Goal: Transaction & Acquisition: Purchase product/service

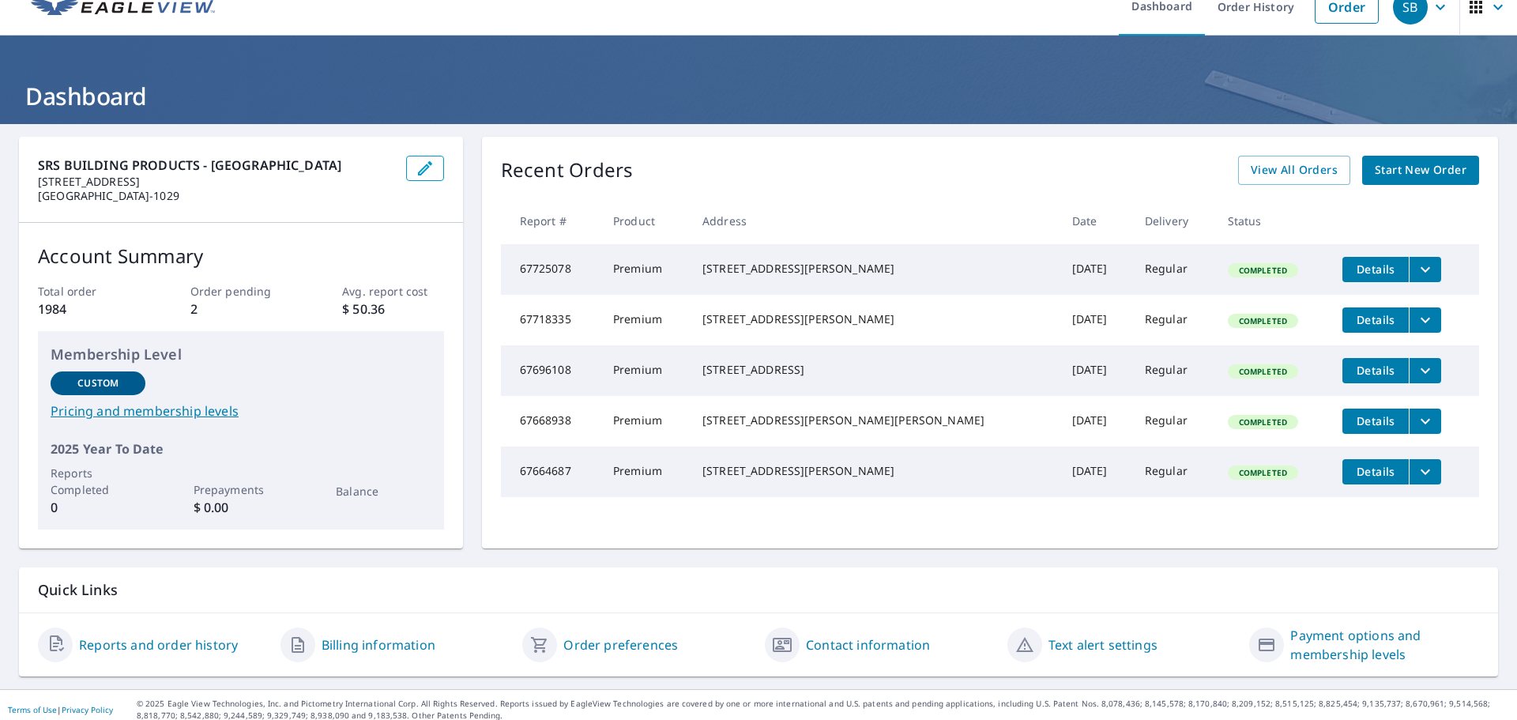
scroll to position [32, 0]
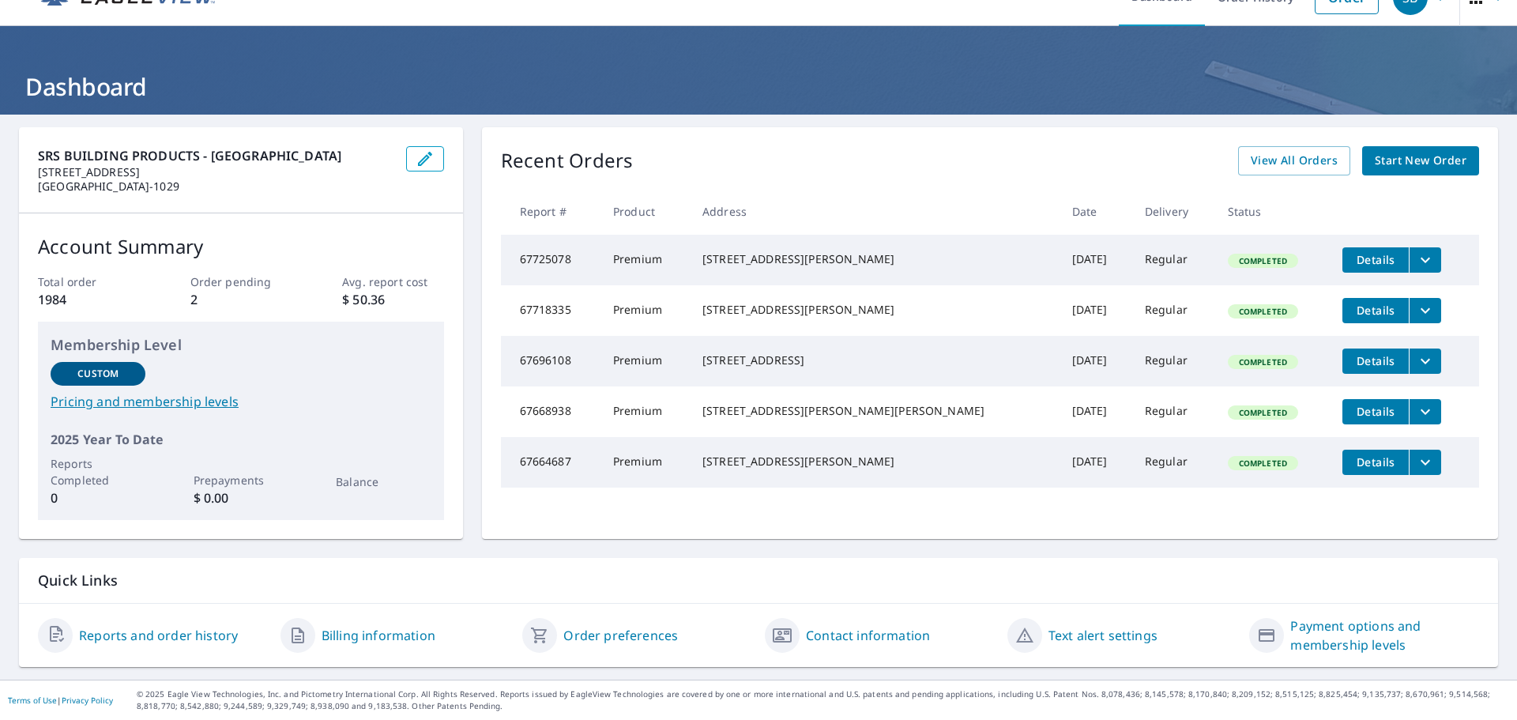
click at [1425, 155] on span "Start New Order" at bounding box center [1421, 161] width 92 height 20
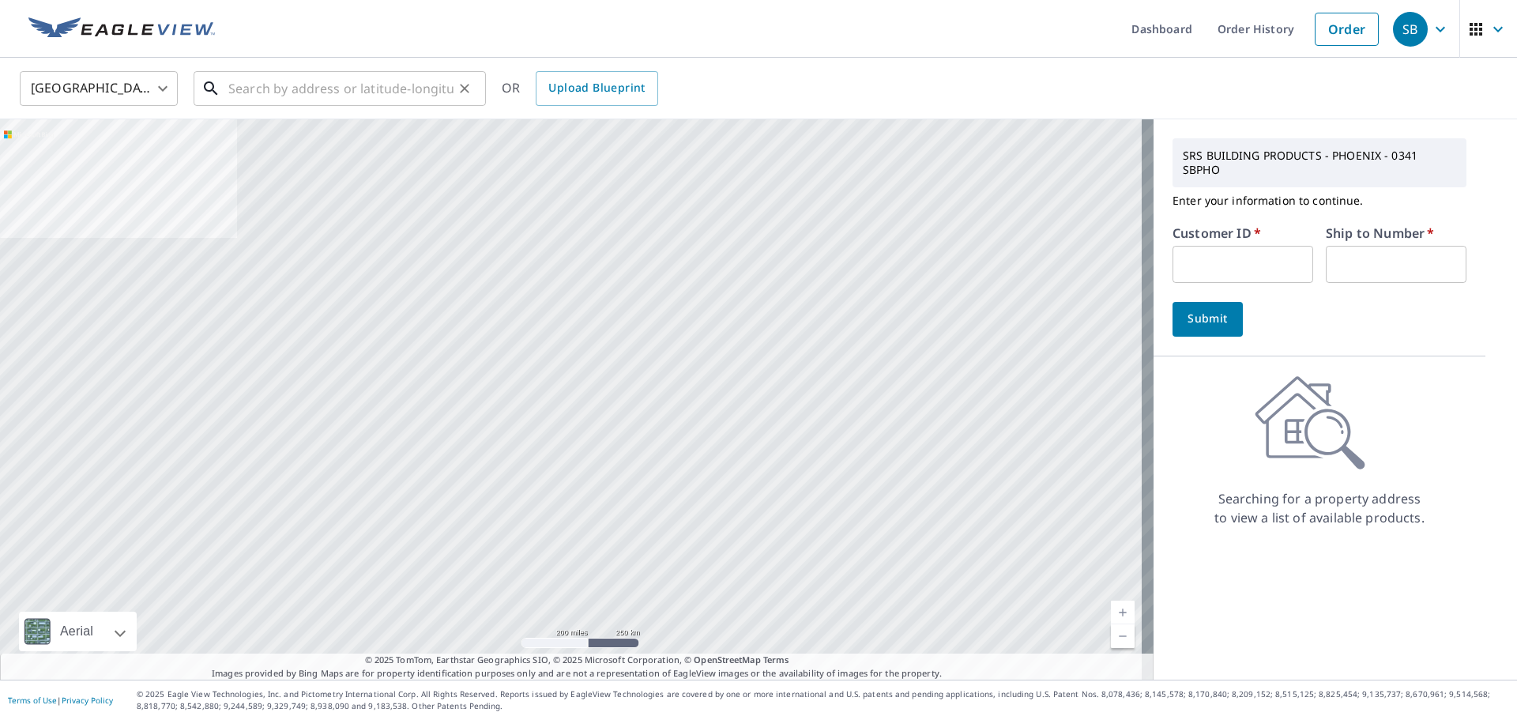
click at [368, 92] on input "text" at bounding box center [340, 88] width 225 height 44
paste input "3448 E Danbury Rd Phoenix, AZ 85032"
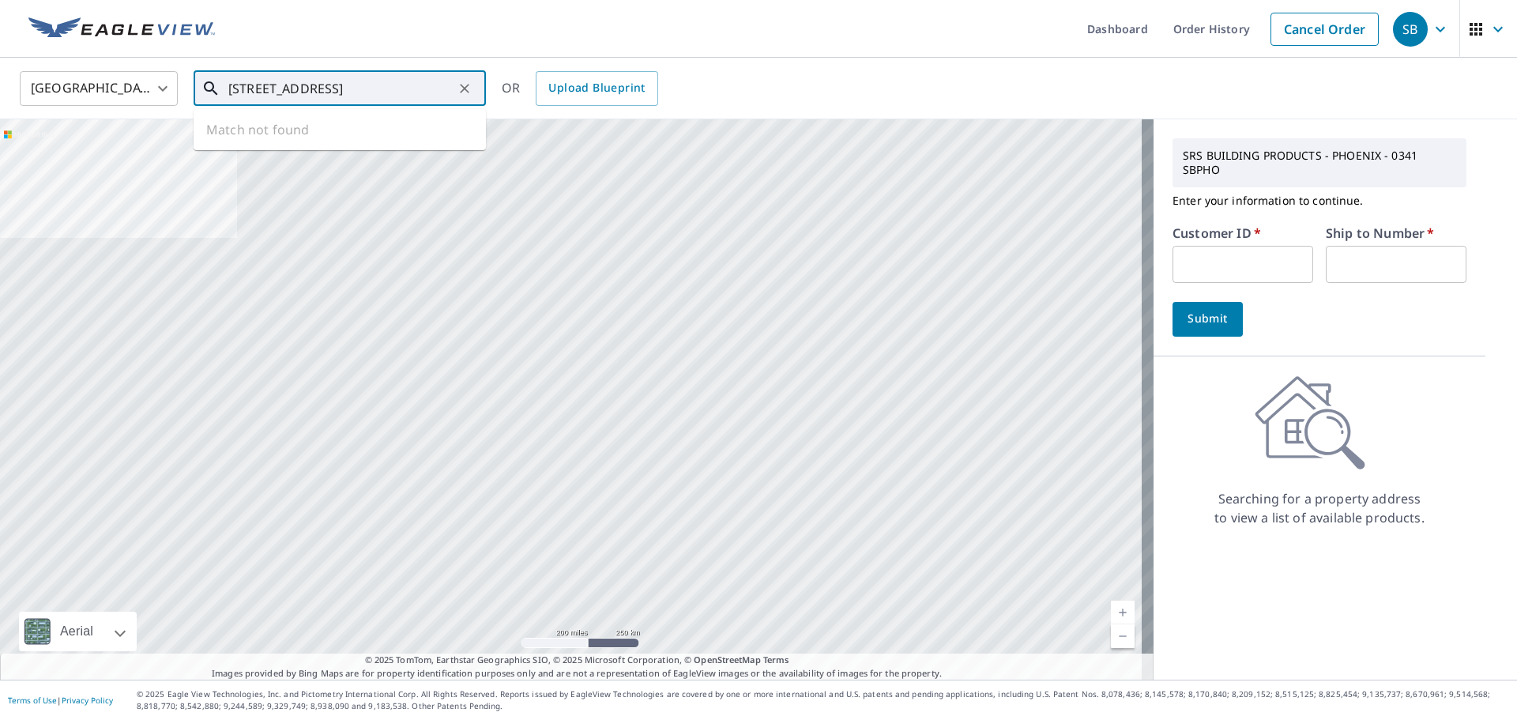
scroll to position [0, 4]
click at [303, 140] on span "3448 E Danbury Rd" at bounding box center [349, 134] width 248 height 19
type input "3448 E Danbury Rd Phoenix, AZ 85032"
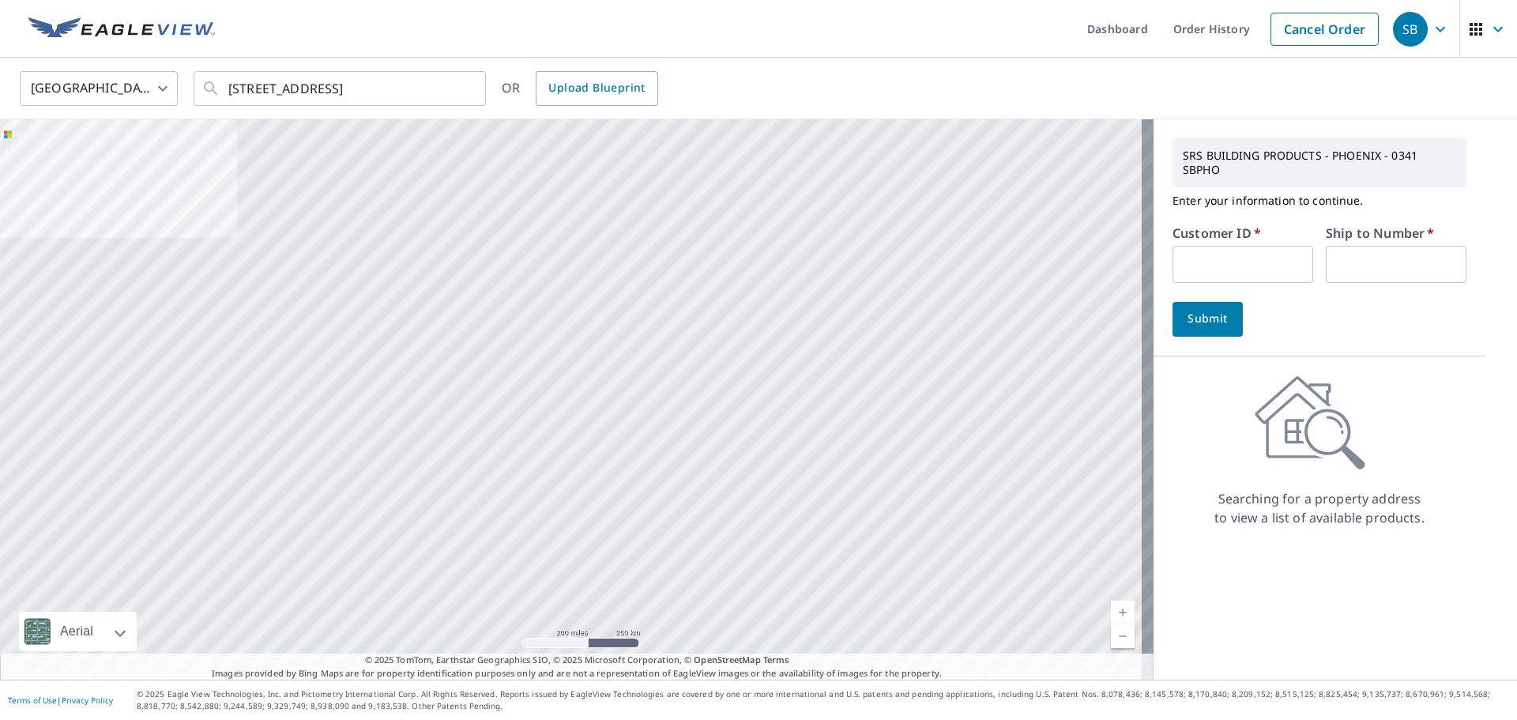
scroll to position [0, 0]
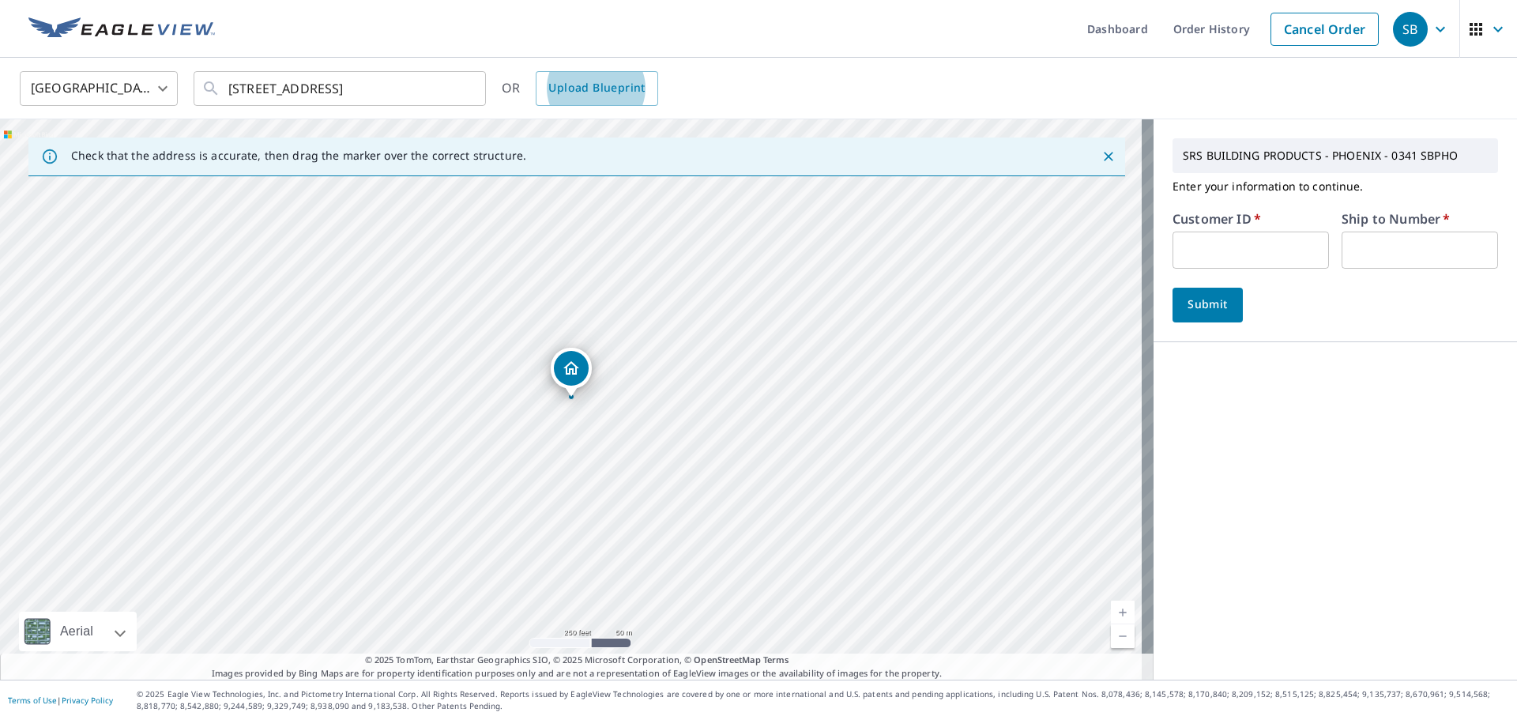
click at [1199, 247] on input "text" at bounding box center [1250, 249] width 156 height 37
type input "MUT341"
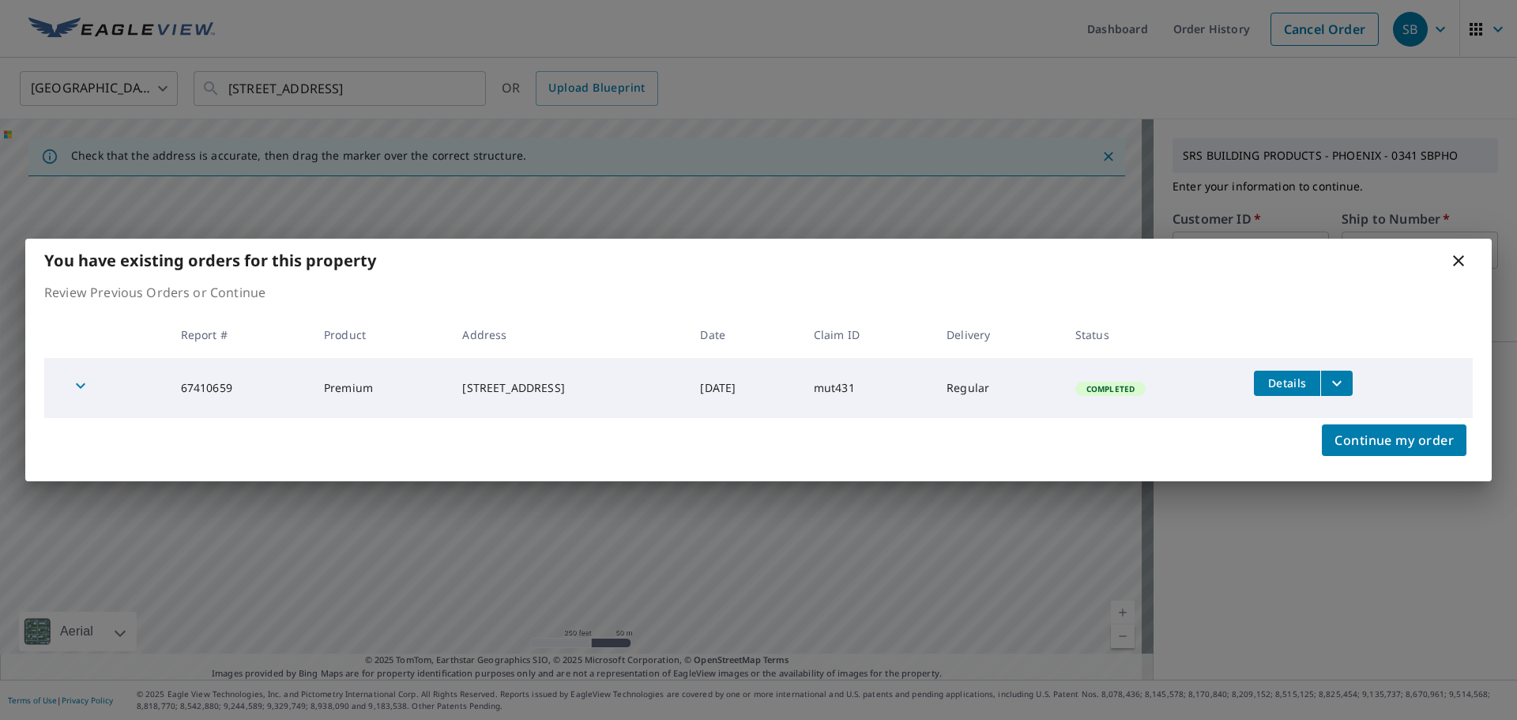
click at [1423, 258] on div "You have existing orders for this property" at bounding box center [758, 260] width 1466 height 43
click at [1339, 382] on icon "filesDropdownBtn-67410659" at bounding box center [1336, 383] width 19 height 19
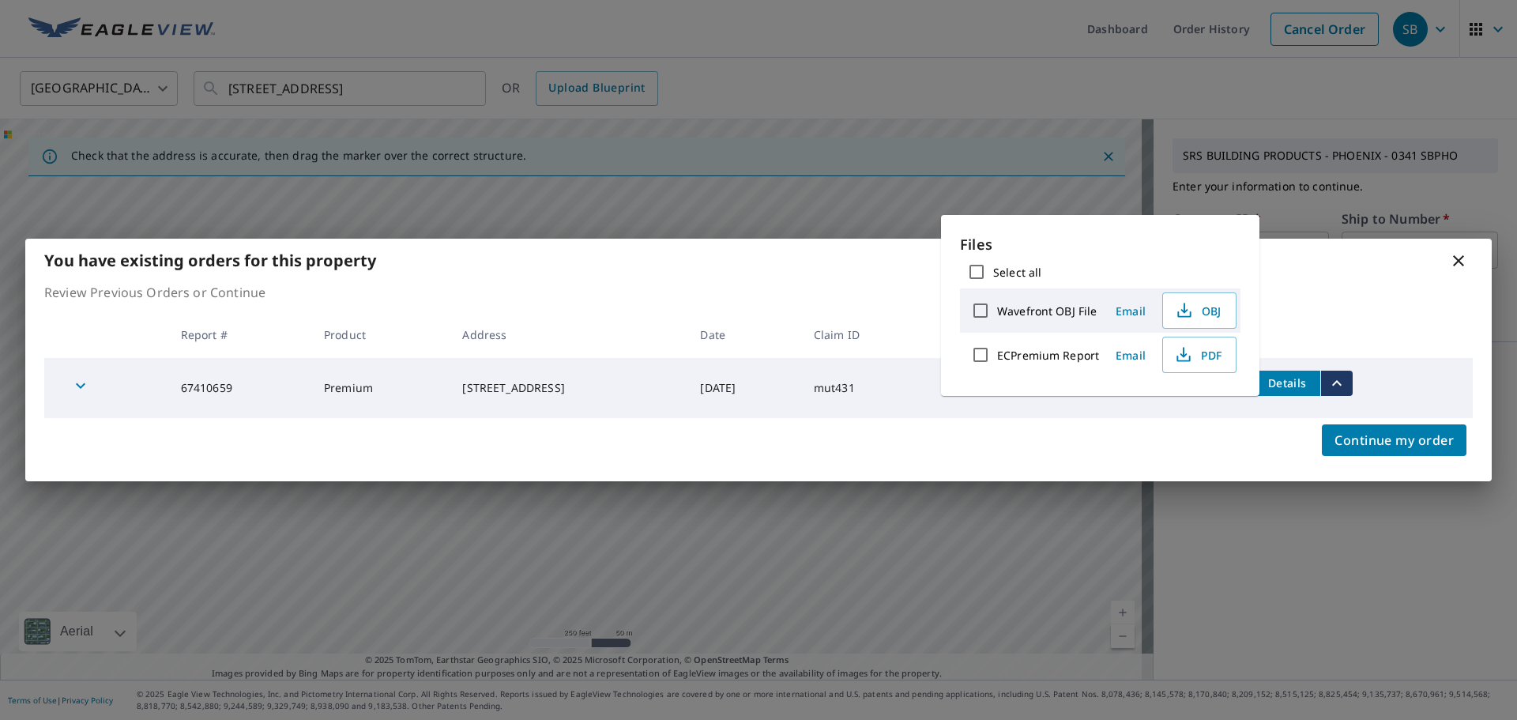
click at [978, 308] on input "Wavefront OBJ File" at bounding box center [980, 310] width 33 height 33
checkbox input "true"
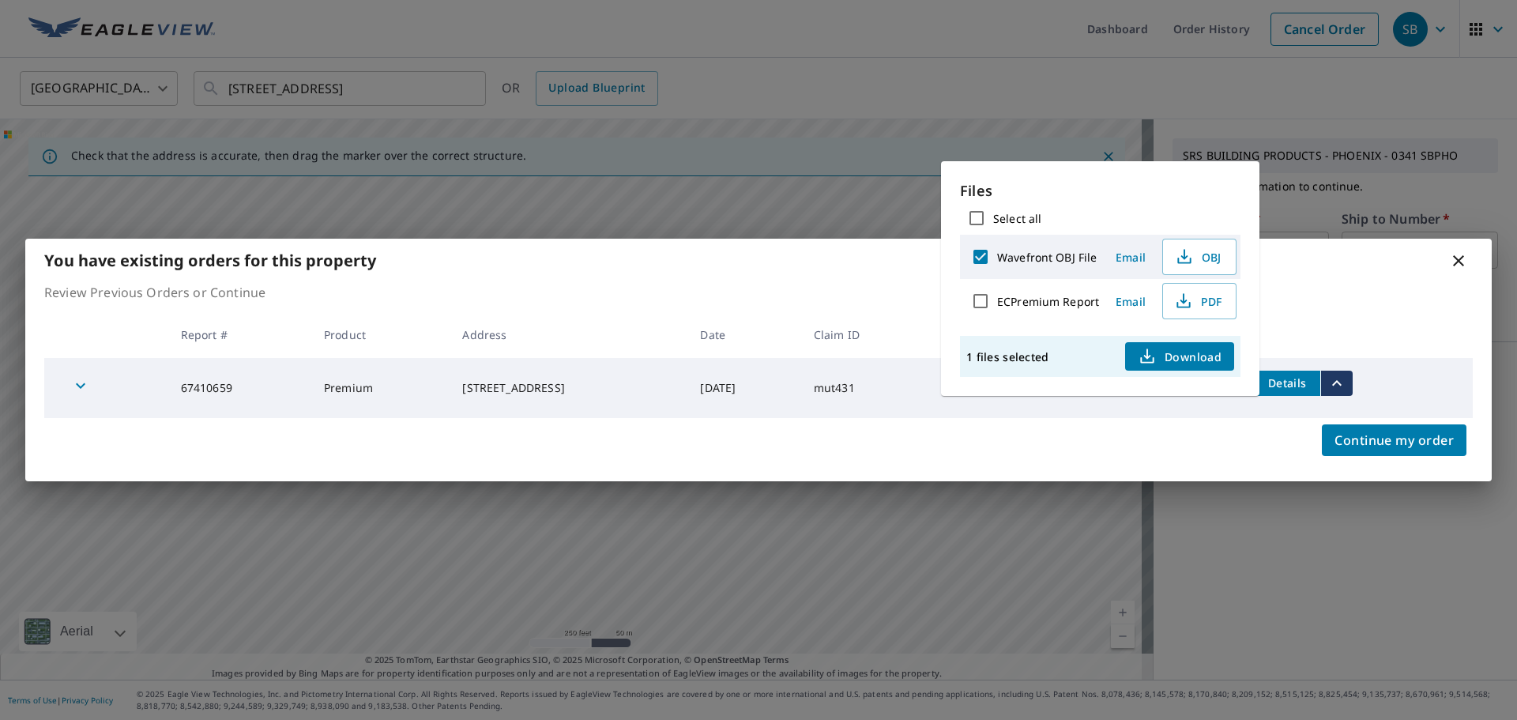
click at [983, 299] on input "ECPremium Report" at bounding box center [980, 300] width 33 height 33
checkbox input "true"
click at [1177, 352] on span "Download" at bounding box center [1180, 356] width 84 height 19
click at [1408, 302] on div "Review Previous Orders or Continue Report # Product Address Date Claim ID Deliv…" at bounding box center [758, 350] width 1466 height 135
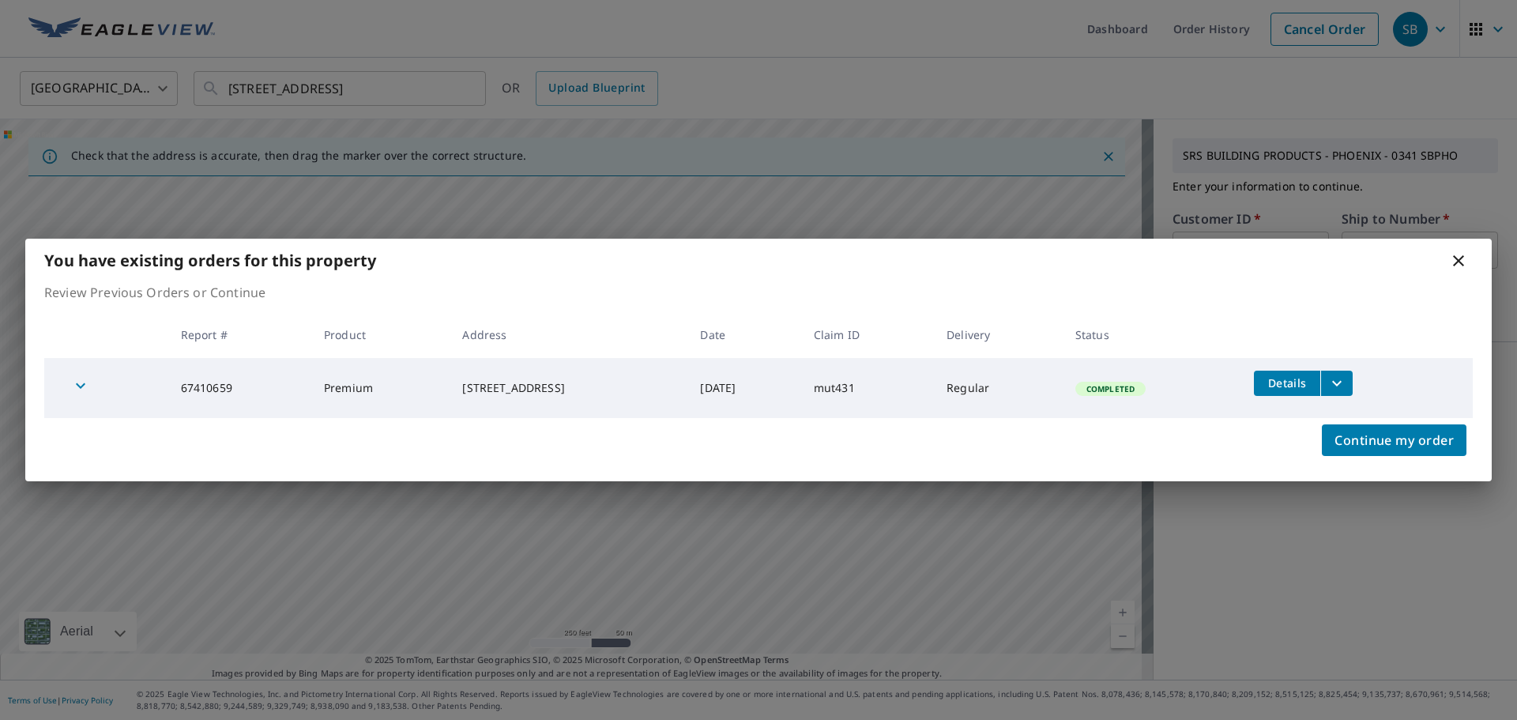
click at [1454, 264] on icon at bounding box center [1458, 260] width 19 height 19
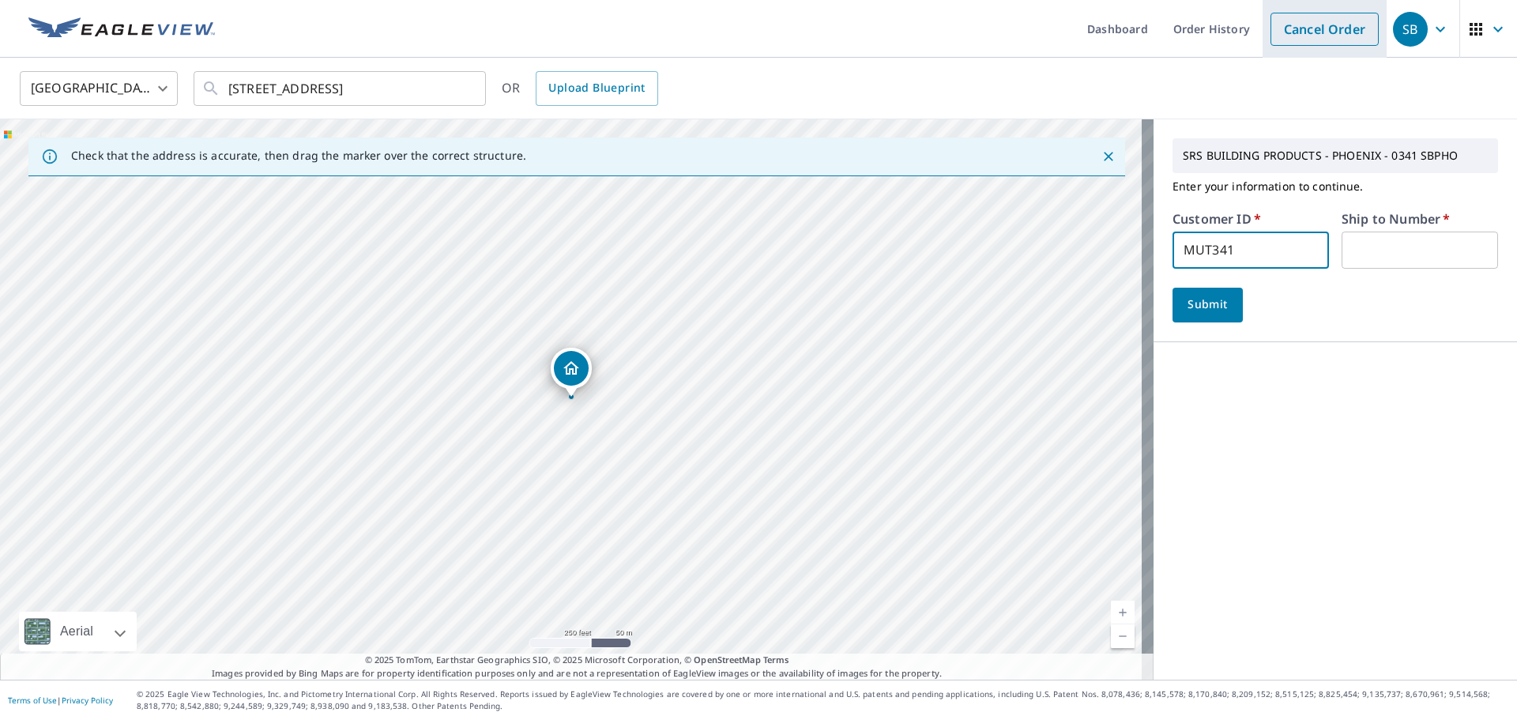
click at [1321, 32] on link "Cancel Order" at bounding box center [1324, 29] width 108 height 33
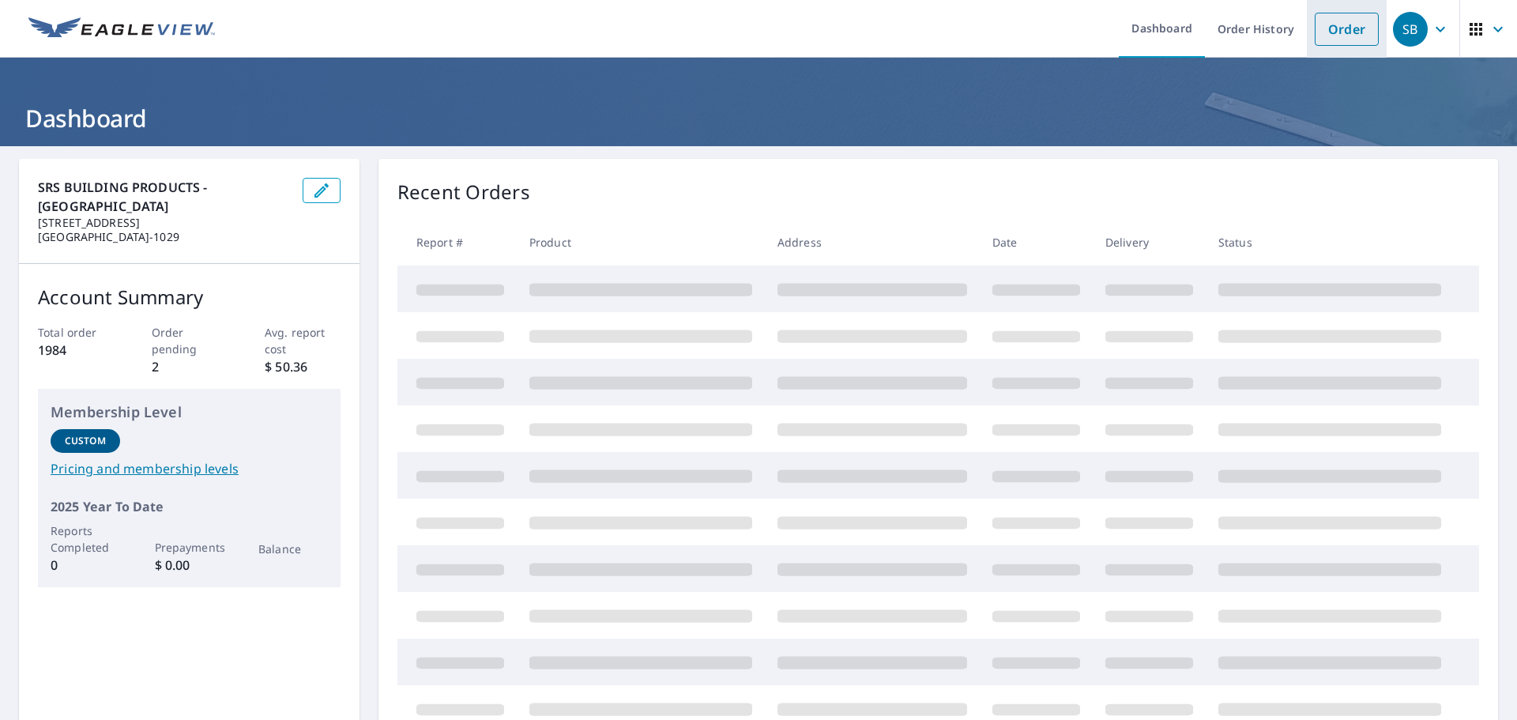
click at [1315, 24] on link "Order" at bounding box center [1347, 29] width 64 height 33
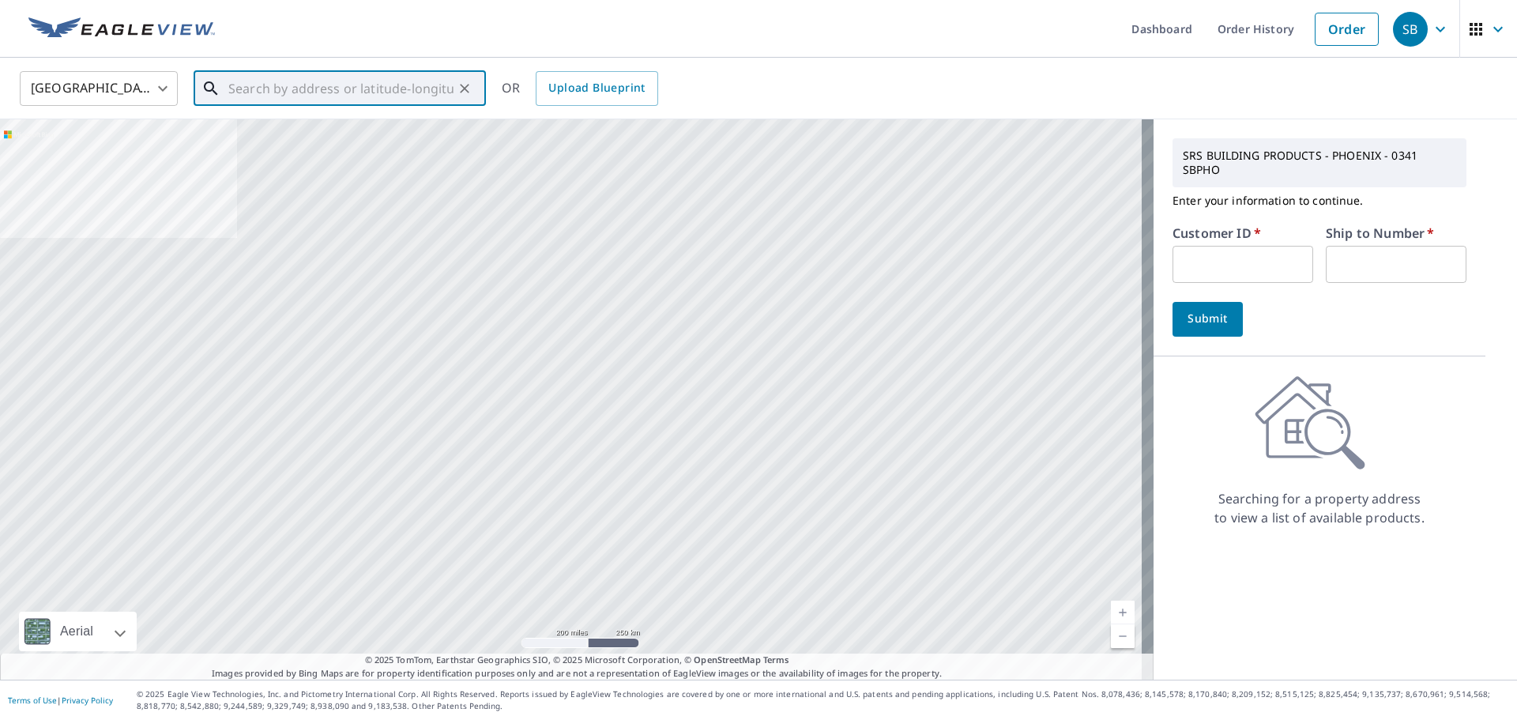
click at [247, 81] on input "text" at bounding box center [340, 88] width 225 height 44
paste input "2025-1848 [PERSON_NAME] [STREET_ADDRESS][PERSON_NAME]"
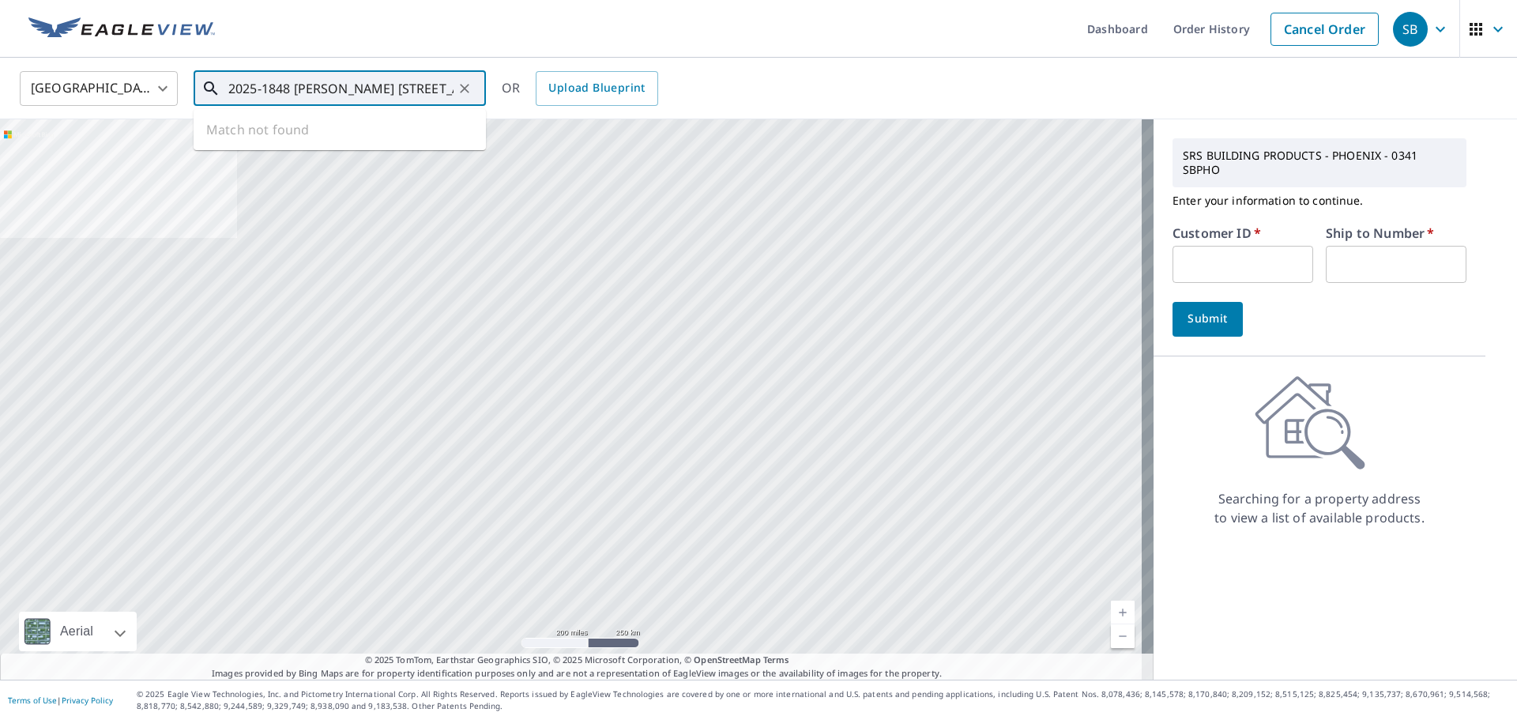
drag, startPoint x: 267, startPoint y: 89, endPoint x: 39, endPoint y: 100, distance: 228.6
click at [39, 100] on div "[GEOGRAPHIC_DATA] [GEOGRAPHIC_DATA] ​ 2025-1848 [PERSON_NAME] [STREET_ADDRESS][…" at bounding box center [753, 88] width 1490 height 37
click at [269, 131] on span "[STREET_ADDRESS][PERSON_NAME]" at bounding box center [349, 134] width 248 height 19
type input "[STREET_ADDRESS][PERSON_NAME]"
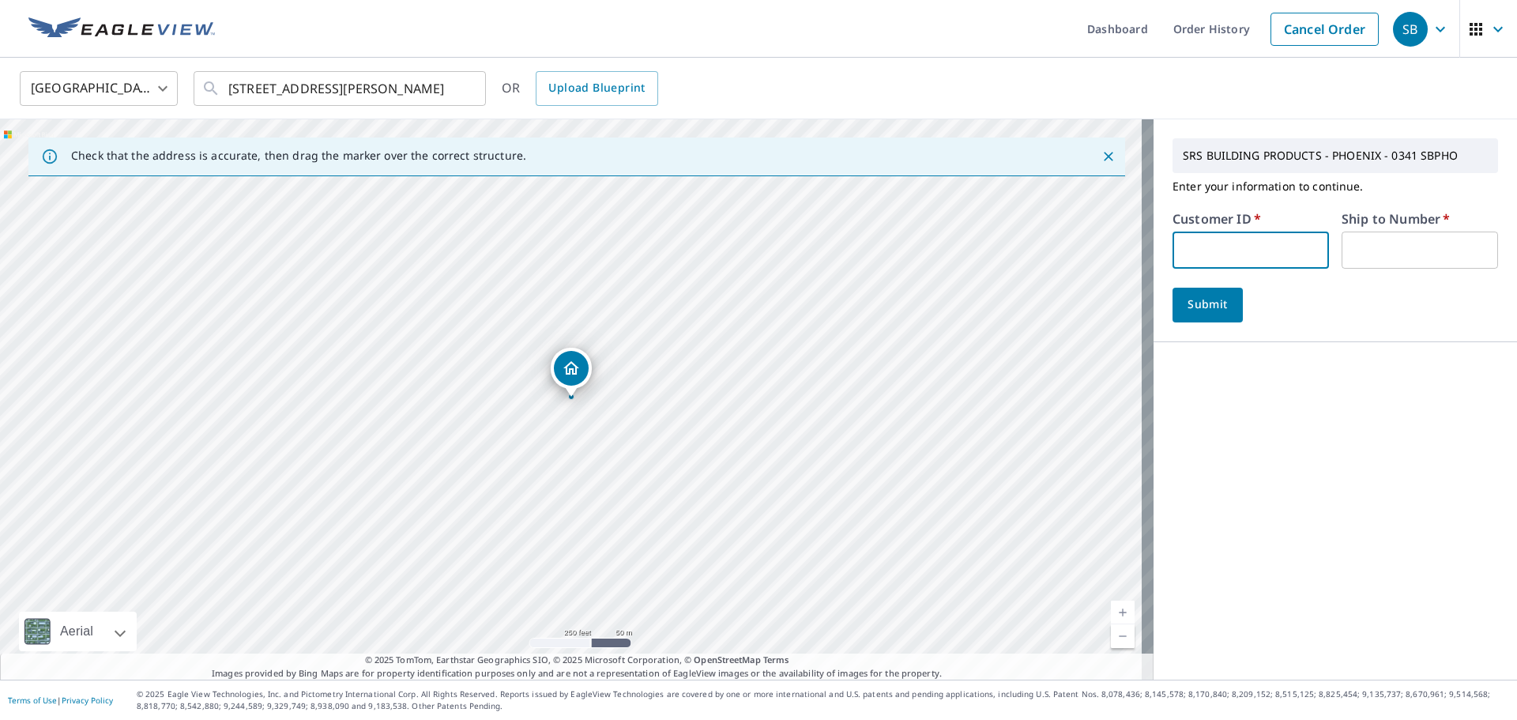
click at [1199, 243] on input "text" at bounding box center [1250, 249] width 156 height 37
type input "MUT341"
click at [1368, 264] on input "text" at bounding box center [1420, 249] width 156 height 37
type input "1"
click at [1199, 309] on span "Submit" at bounding box center [1207, 305] width 45 height 20
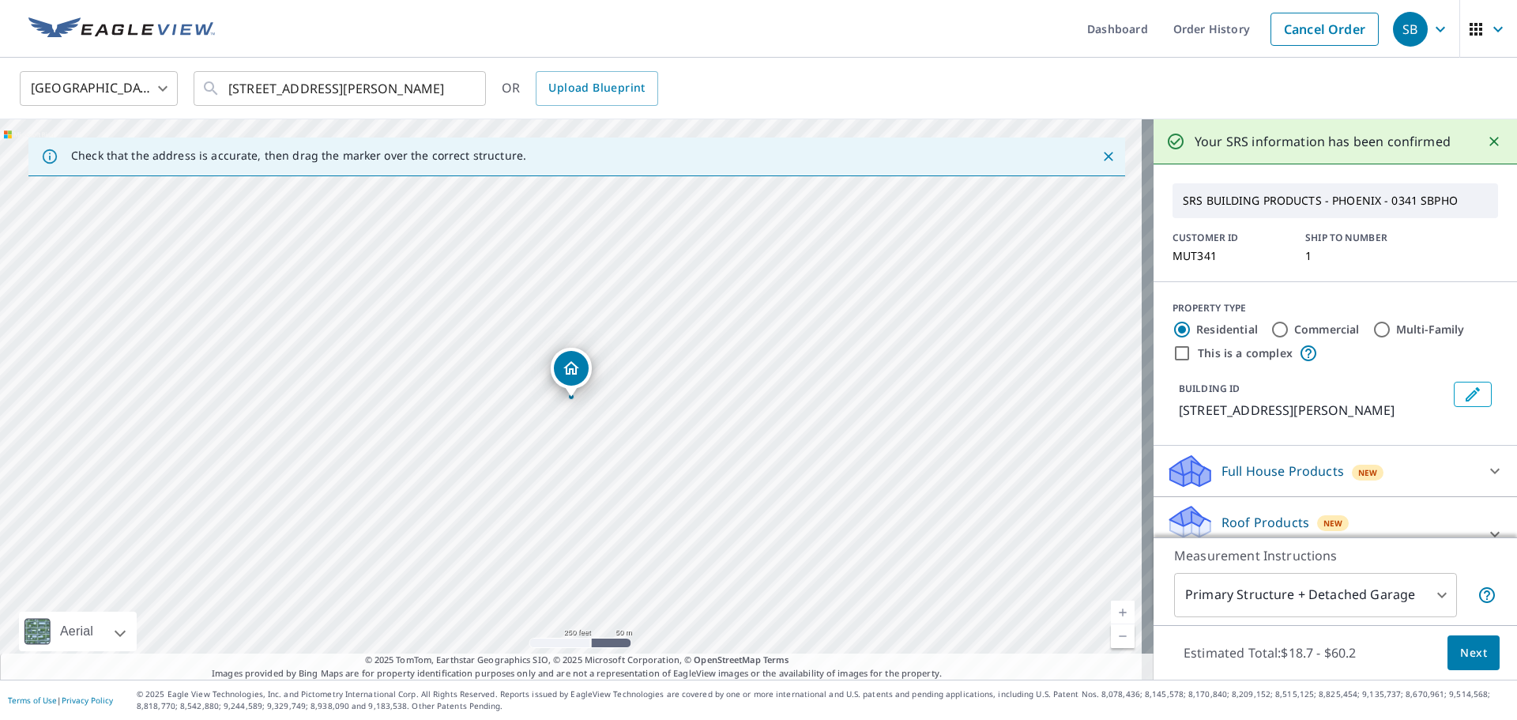
click at [1462, 653] on span "Next" at bounding box center [1473, 653] width 27 height 20
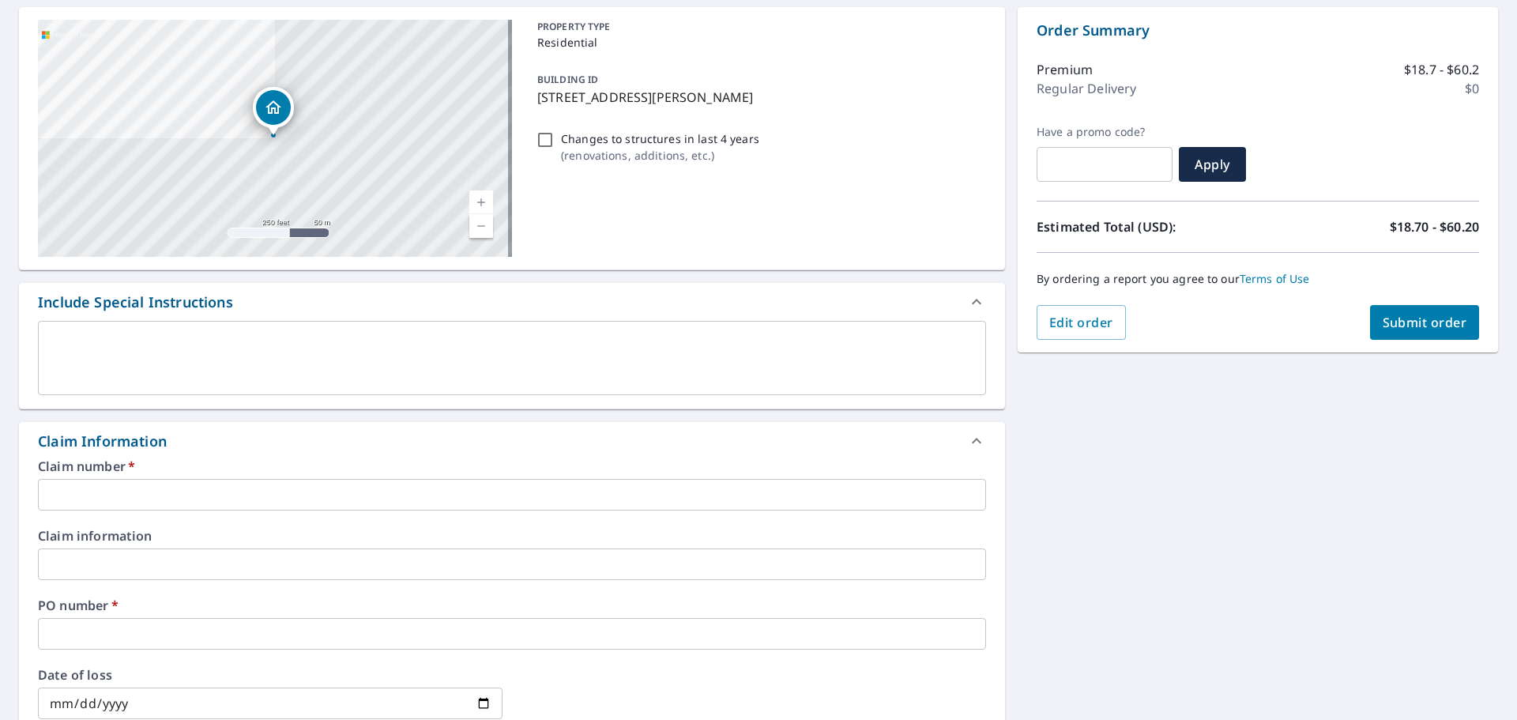
scroll to position [158, 0]
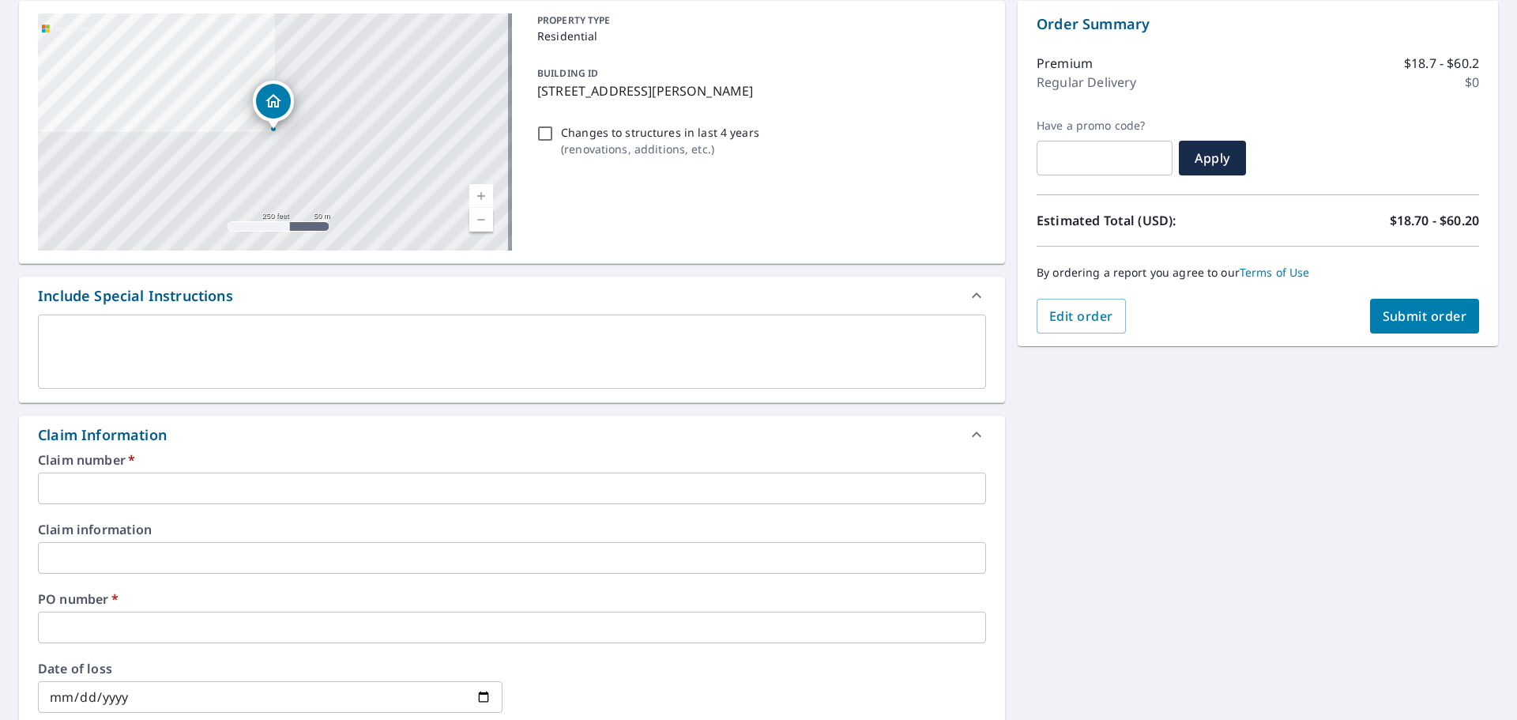
click at [77, 493] on input "text" at bounding box center [512, 488] width 948 height 32
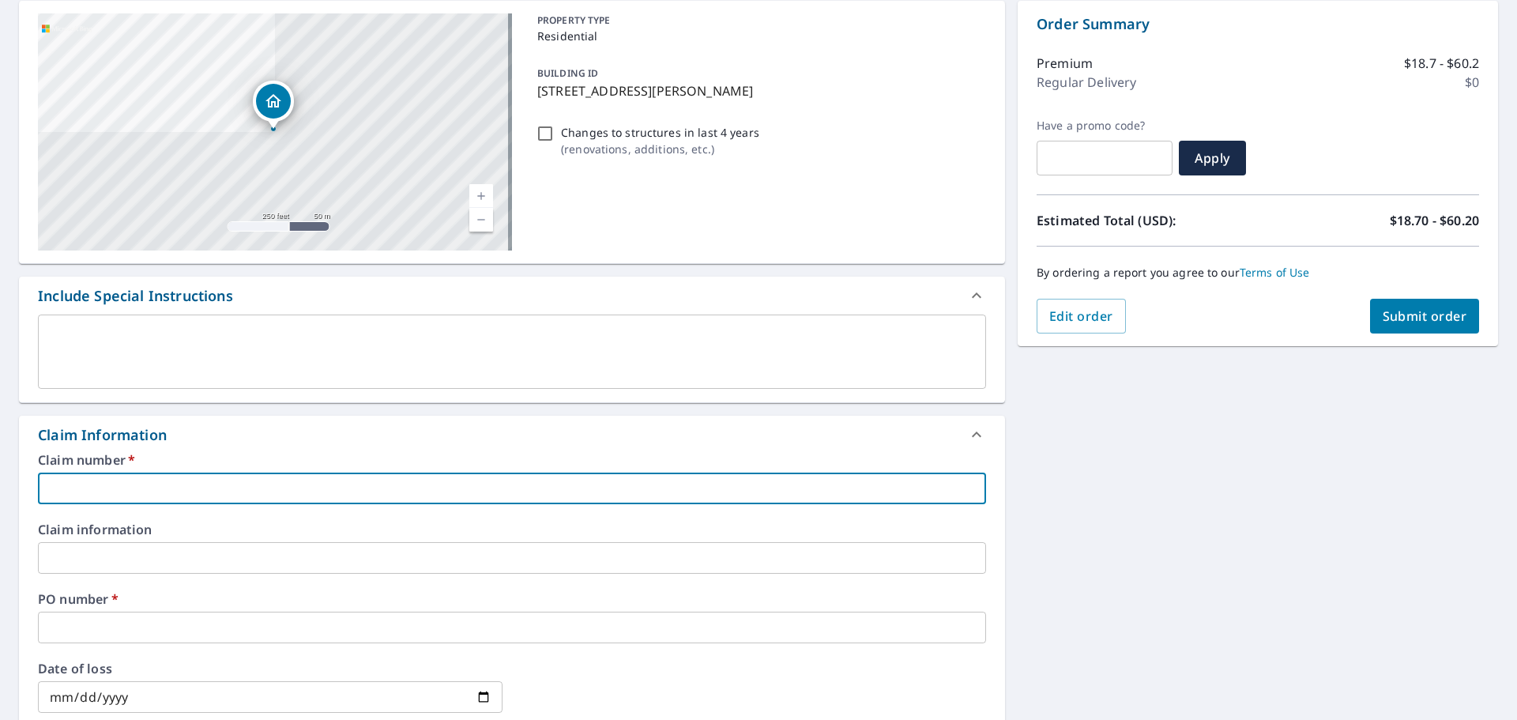
paste input "2025-1848 [PERSON_NAME] [STREET_ADDRESS][PERSON_NAME]"
type input "2025-1848 [PERSON_NAME] [STREET_ADDRESS][PERSON_NAME]"
checkbox input "true"
type input "2025-1848 [PERSON_NAME] [STREET_ADDRESS][PERSON_NAME]"
click at [81, 550] on input "text" at bounding box center [512, 558] width 948 height 32
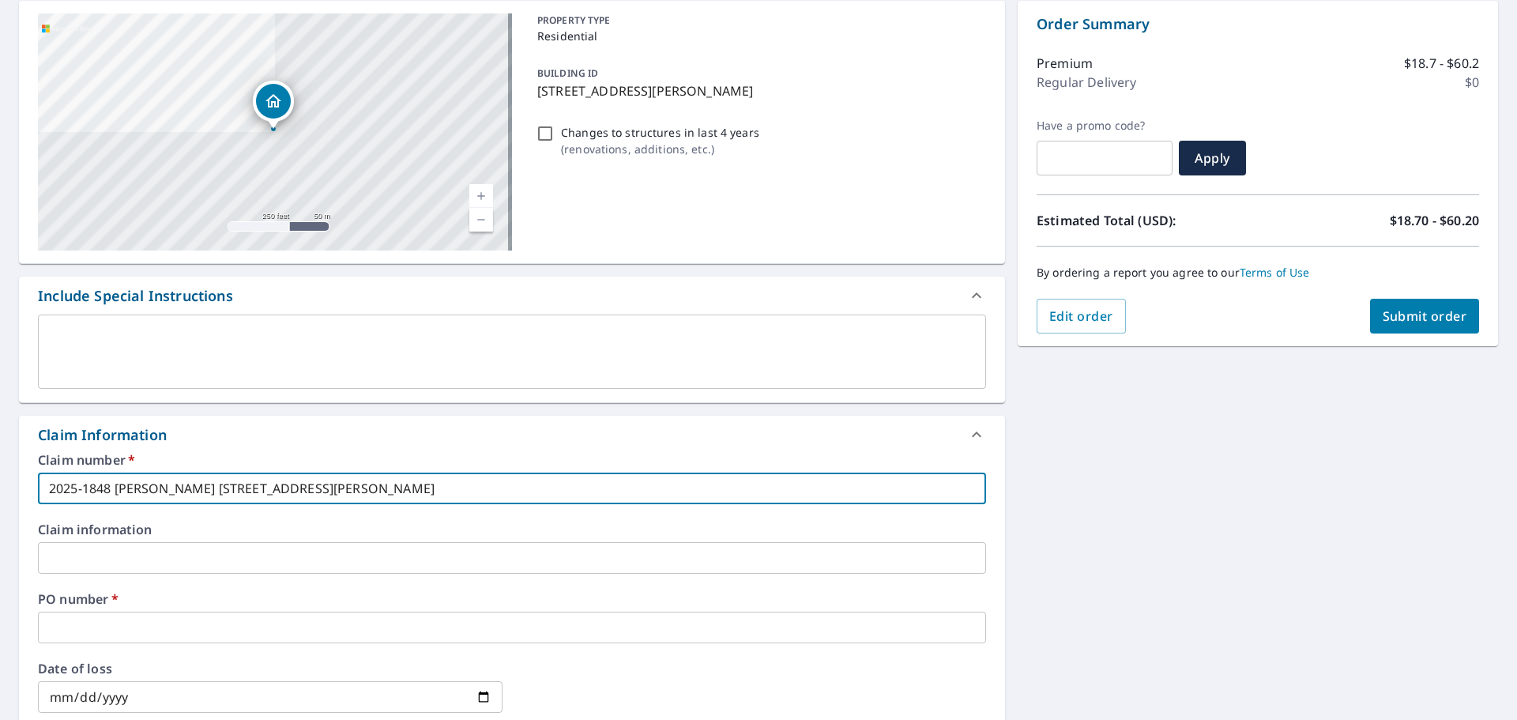
paste input "2025-1848 [PERSON_NAME] [STREET_ADDRESS][PERSON_NAME]"
type input "2025-1848 [PERSON_NAME] [STREET_ADDRESS][PERSON_NAME]"
checkbox input "true"
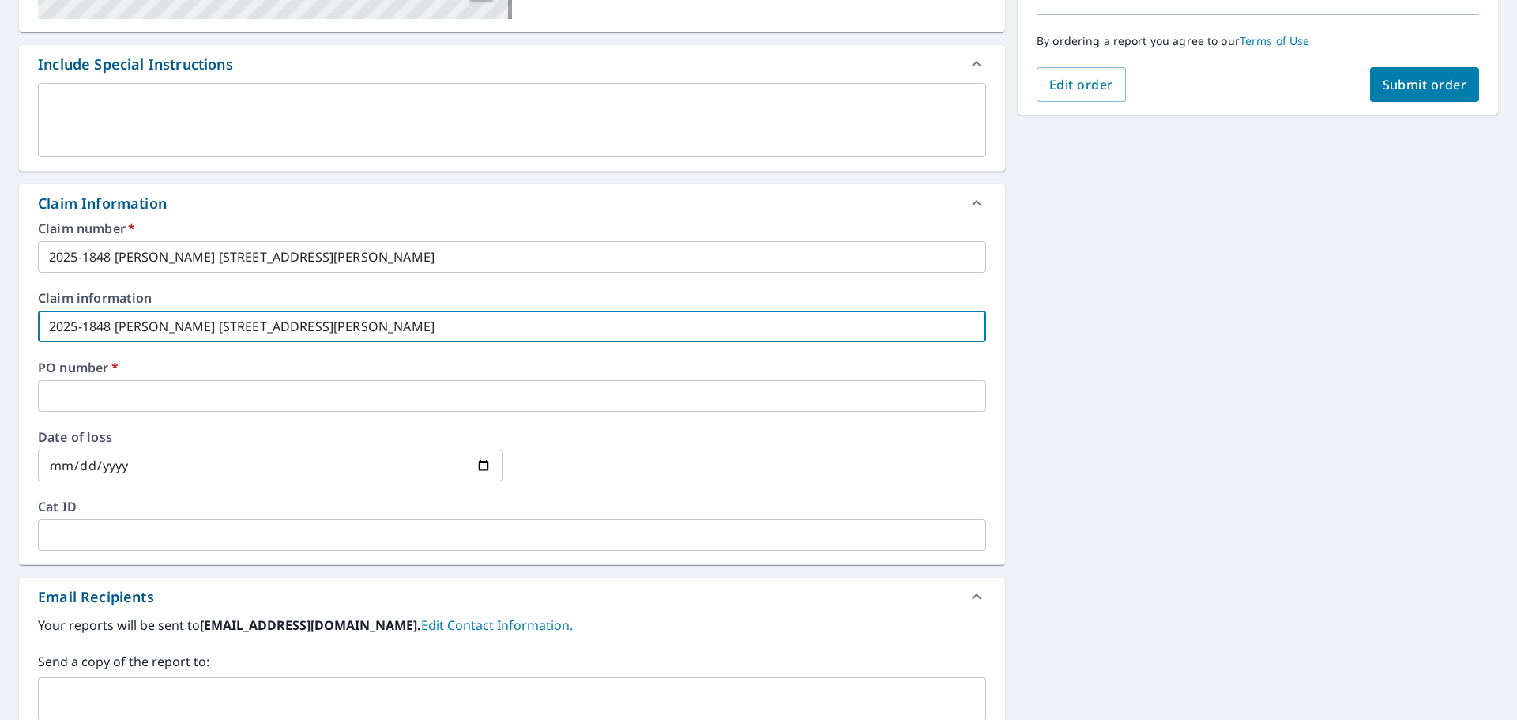
scroll to position [395, 0]
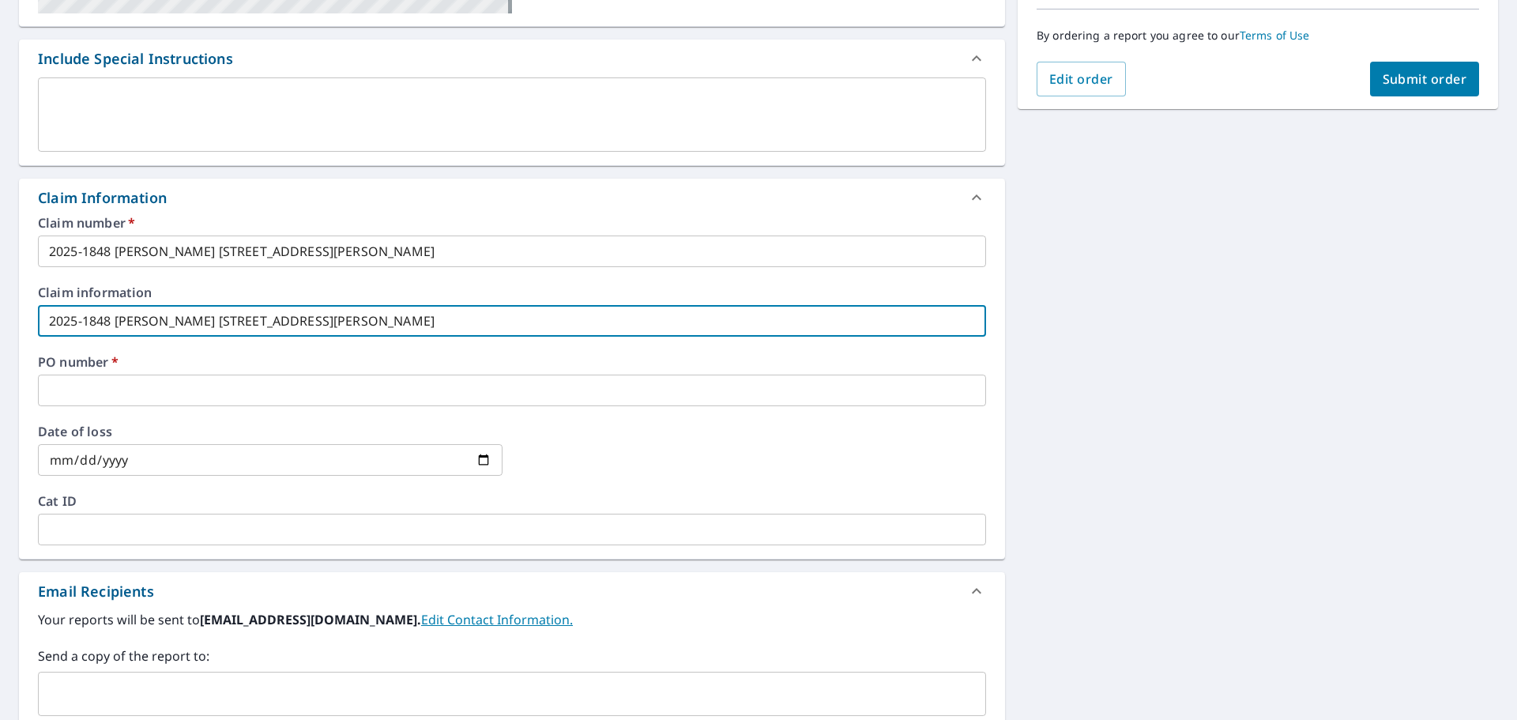
type input "2025-1848 [PERSON_NAME] [STREET_ADDRESS][PERSON_NAME]"
click at [91, 393] on input "text" at bounding box center [512, 390] width 948 height 32
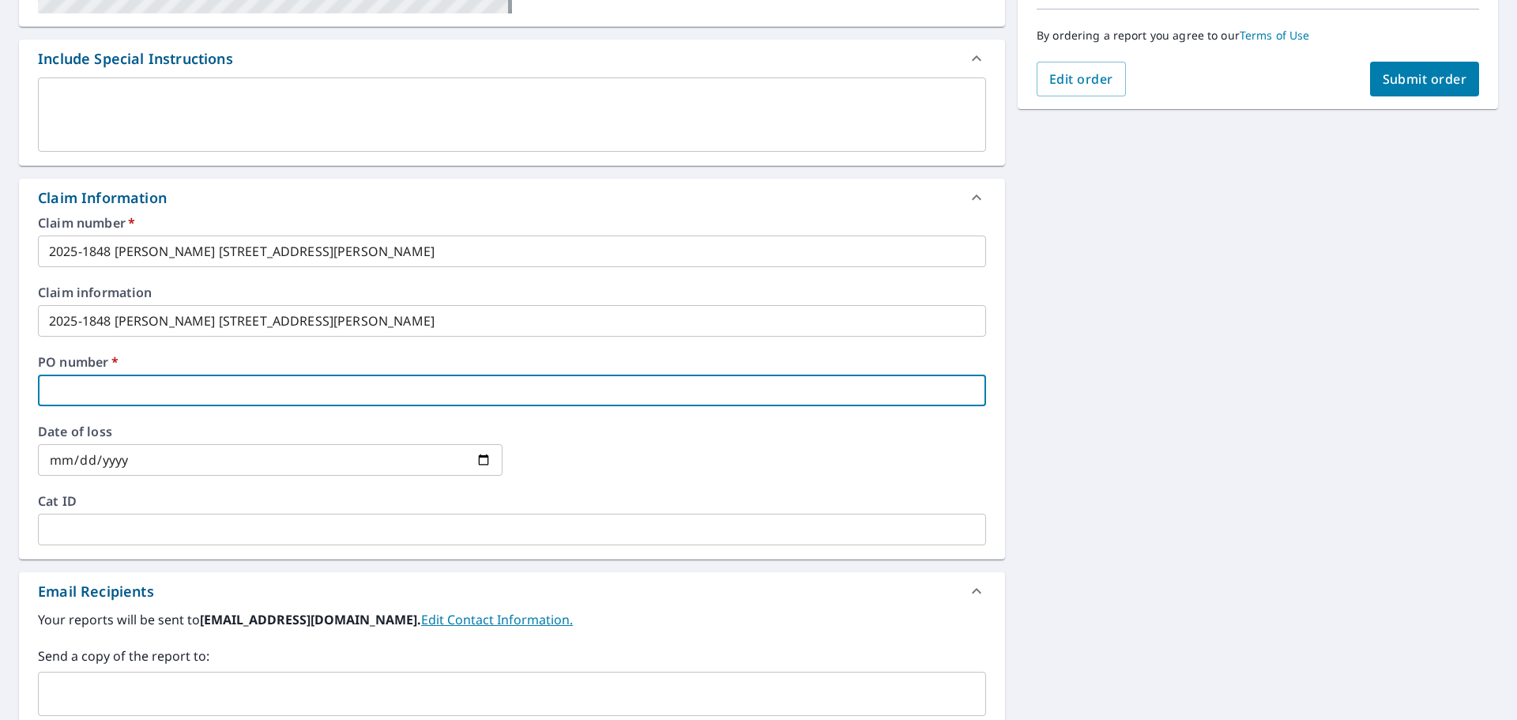
paste input "2025-1848 [PERSON_NAME] [STREET_ADDRESS][PERSON_NAME],"
type input "2025-1848 [PERSON_NAME] [STREET_ADDRESS][PERSON_NAME],"
checkbox input "true"
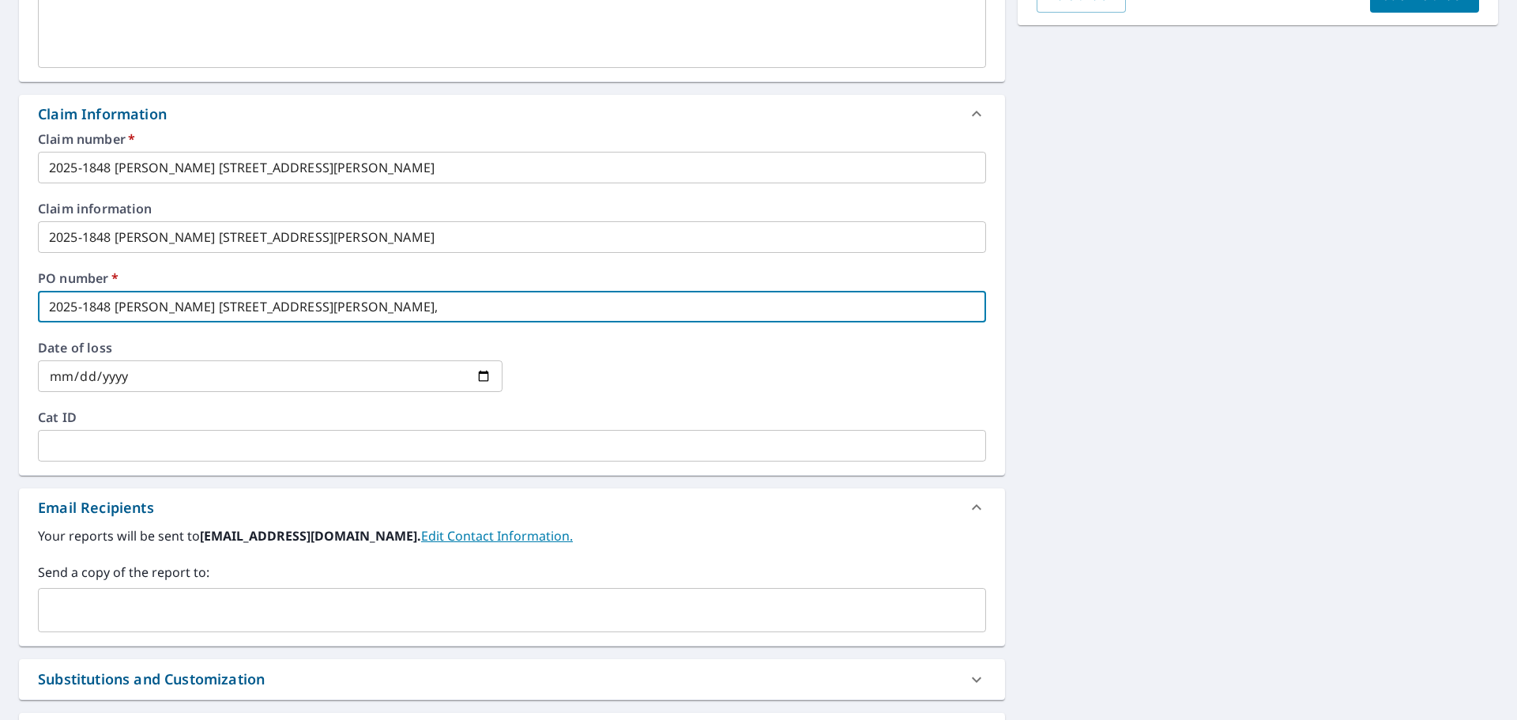
scroll to position [626, 0]
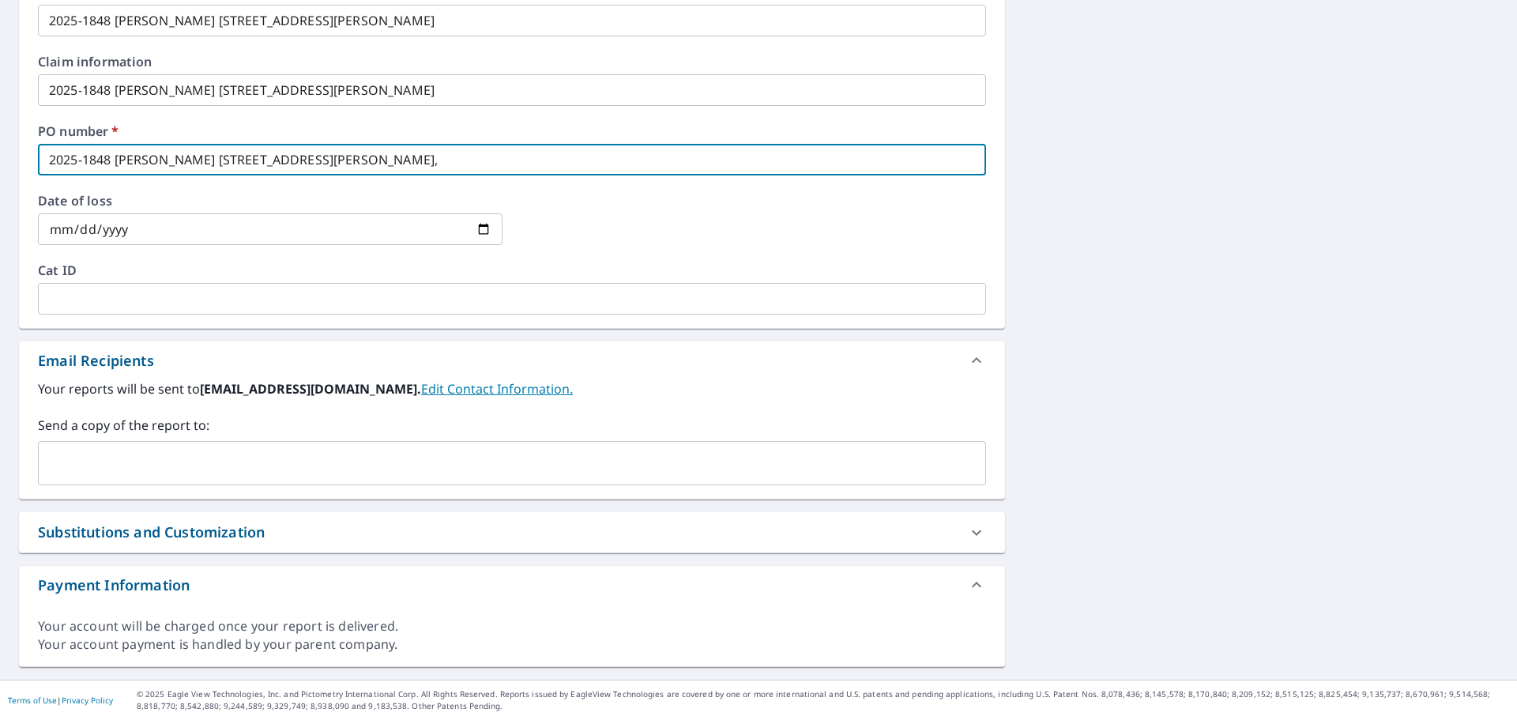
type input "2025-1848 [PERSON_NAME] [STREET_ADDRESS][PERSON_NAME],"
click at [116, 458] on input "text" at bounding box center [500, 463] width 910 height 30
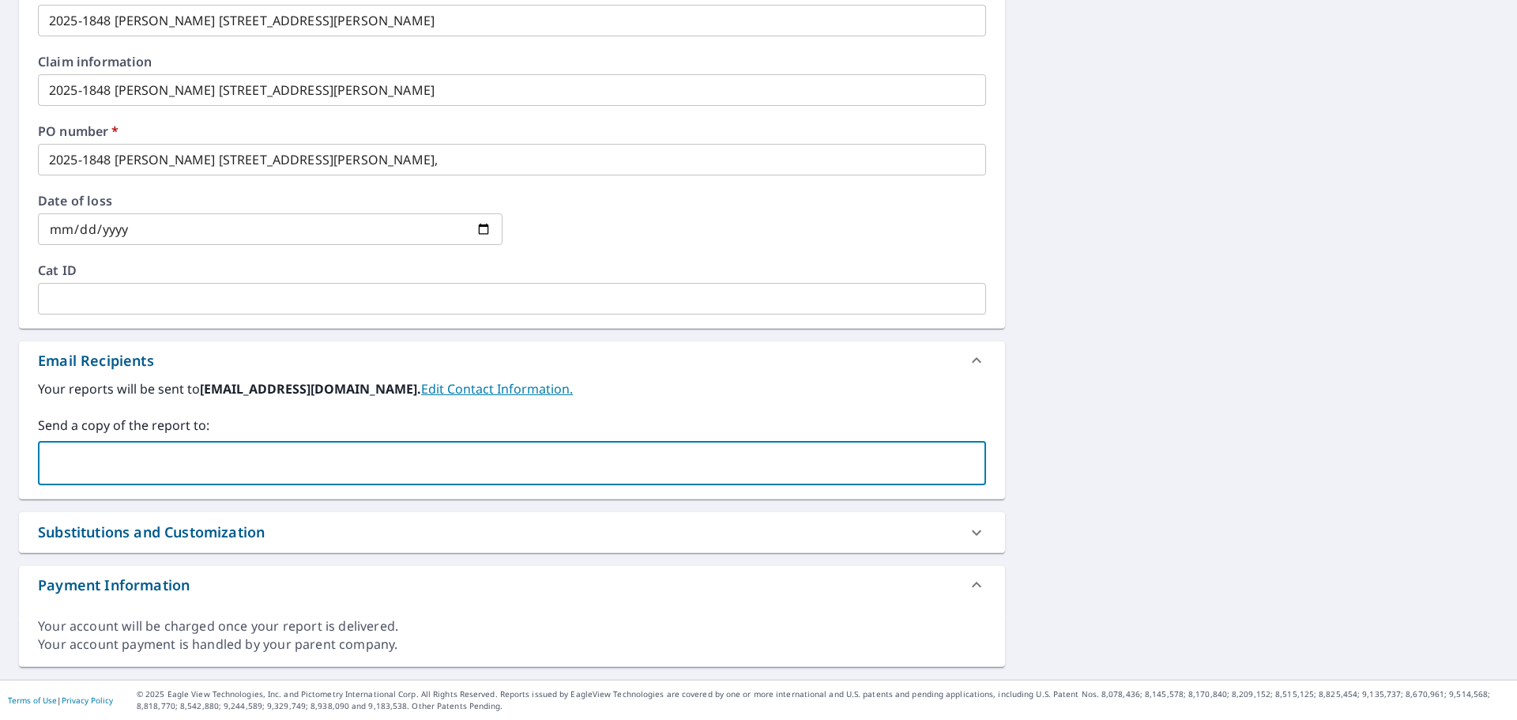
type input "[PERSON_NAME][EMAIL_ADDRESS][DOMAIN_NAME]"
checkbox input "true"
click at [332, 451] on input "text" at bounding box center [643, 463] width 623 height 30
type input "[PERSON_NAME][EMAIL_ADDRESS][PERSON_NAME][DOMAIN_NAME]"
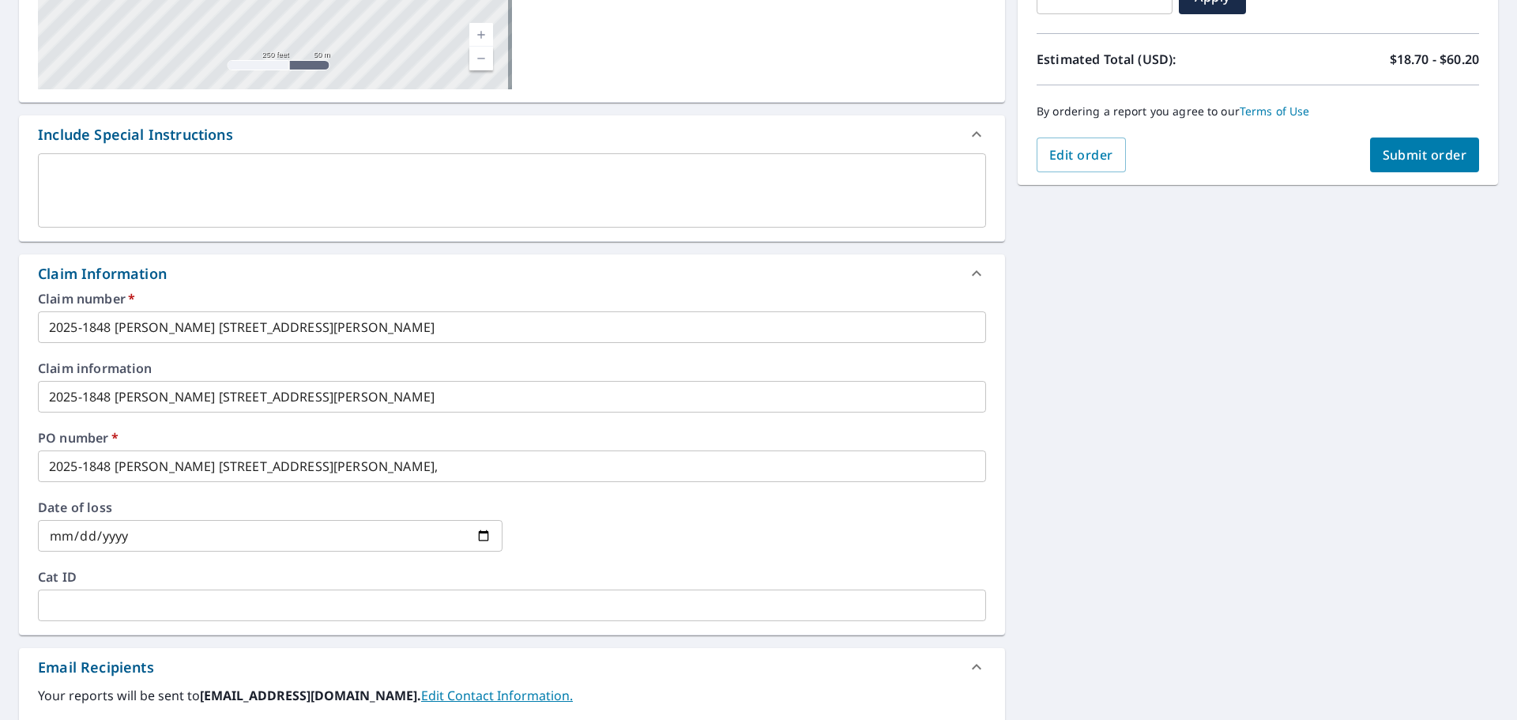
scroll to position [0, 0]
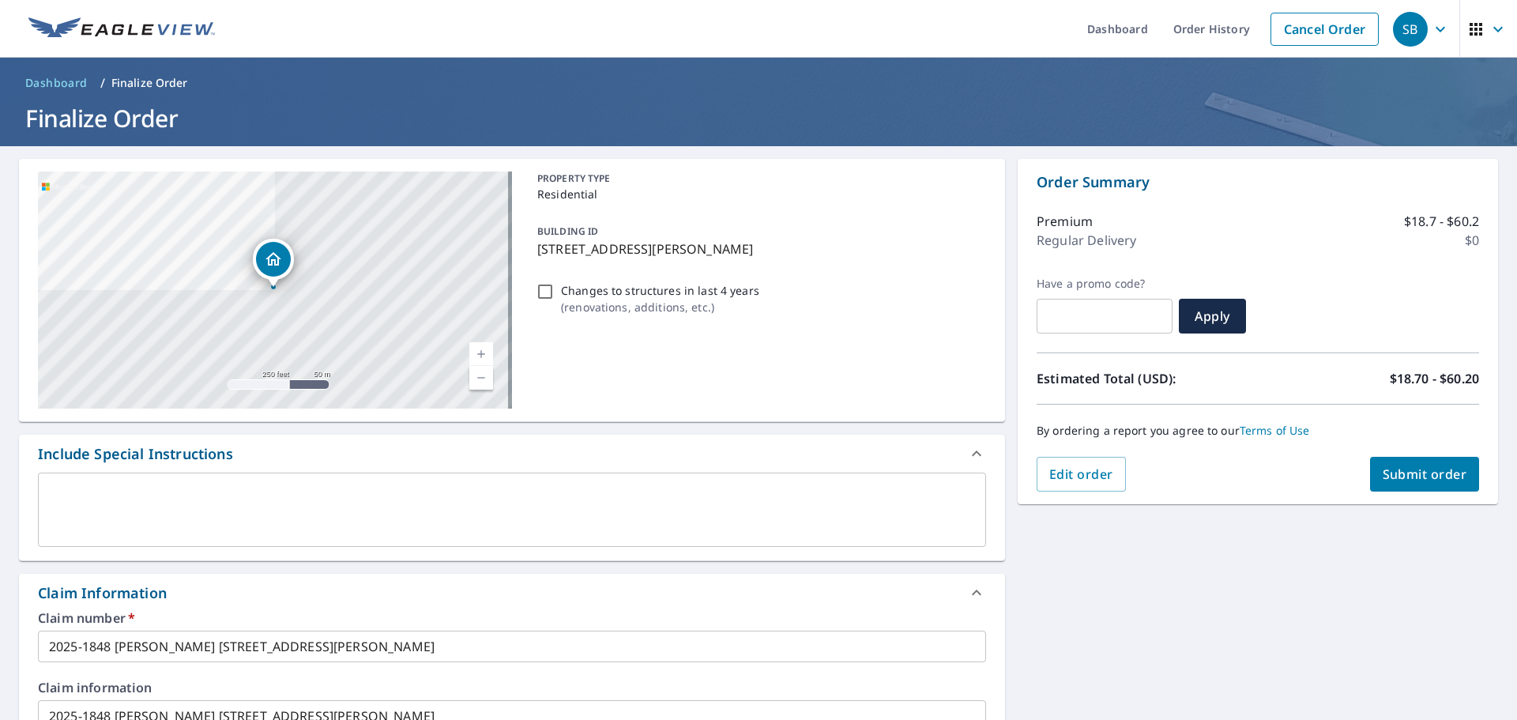
click at [1390, 470] on span "Submit order" at bounding box center [1425, 473] width 85 height 17
checkbox input "true"
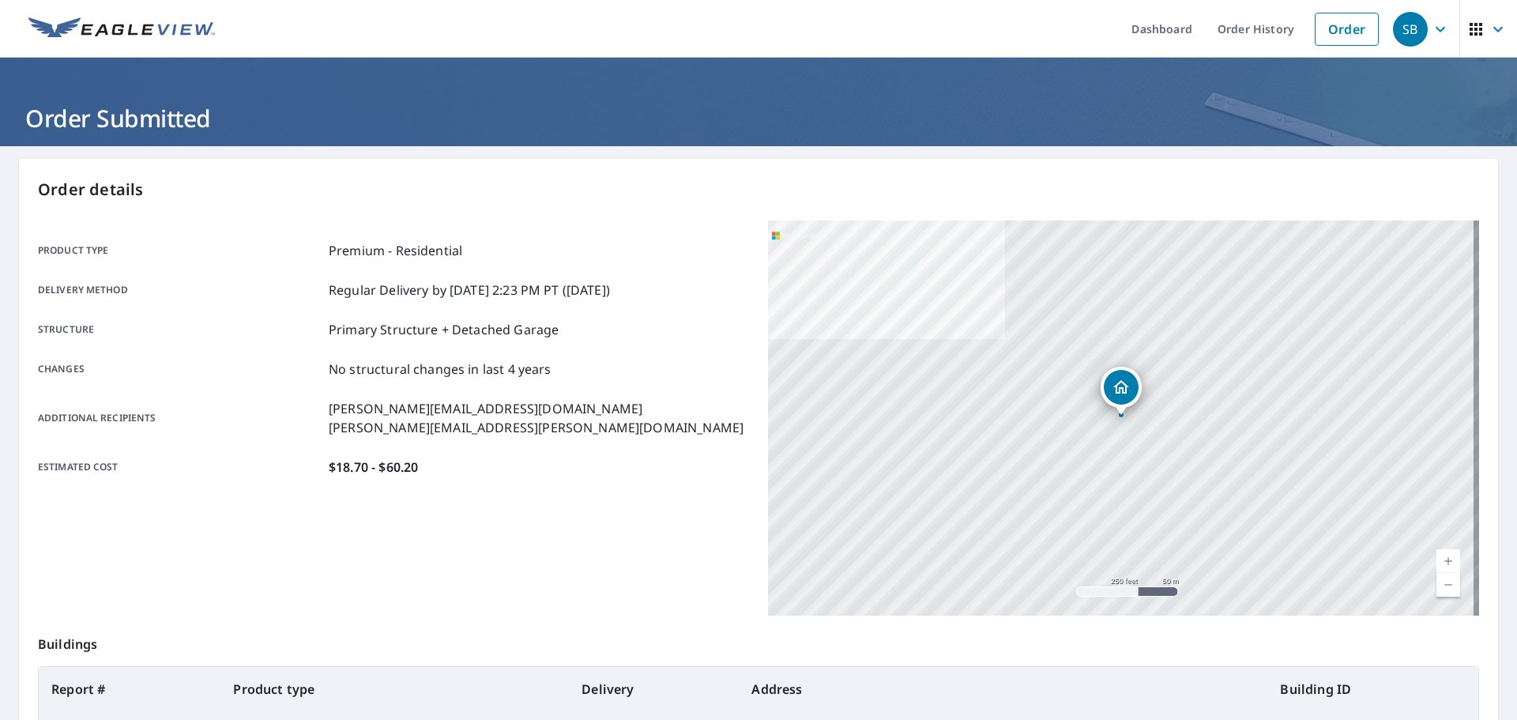
click at [1431, 32] on icon "button" at bounding box center [1440, 29] width 19 height 19
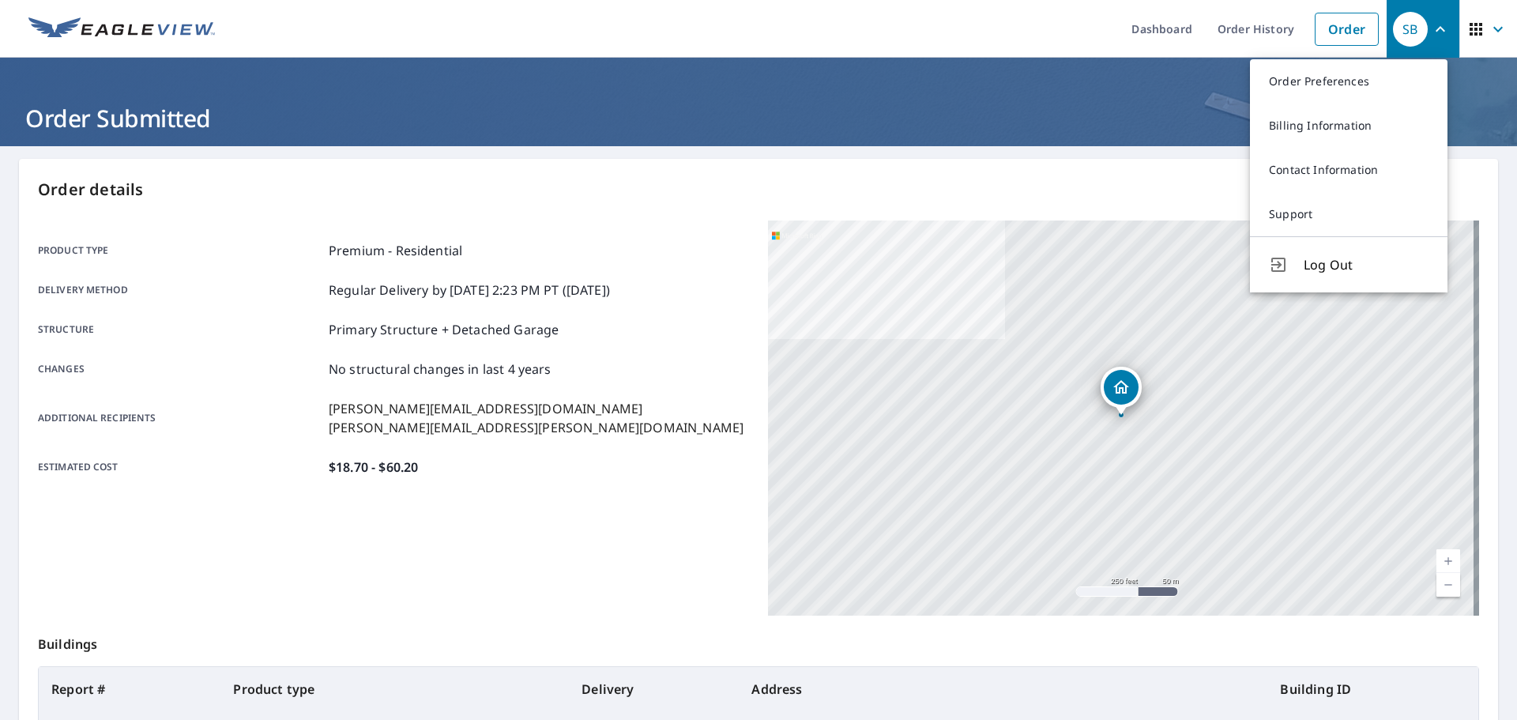
click at [1329, 253] on button "Log Out" at bounding box center [1349, 264] width 198 height 56
